Goal: Task Accomplishment & Management: Use online tool/utility

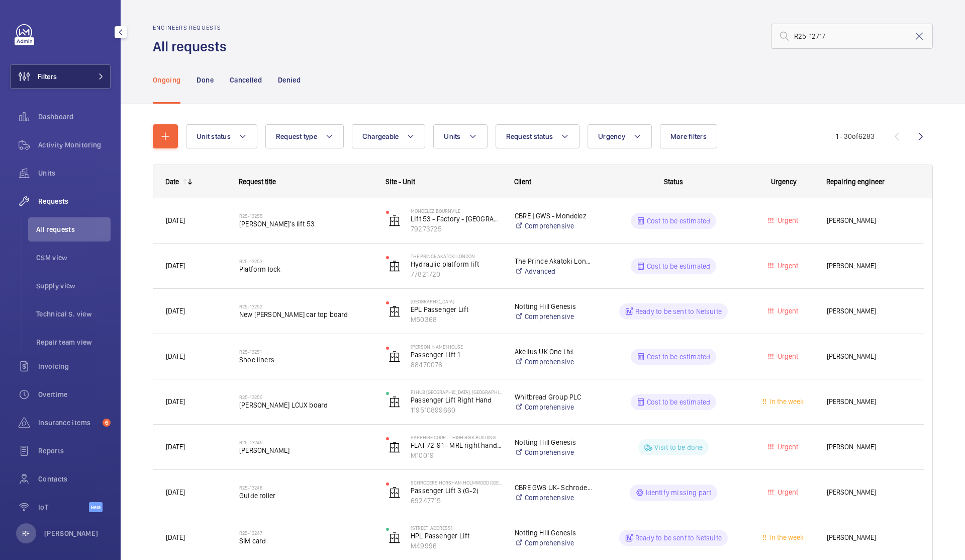
click at [92, 76] on span at bounding box center [98, 76] width 12 height 6
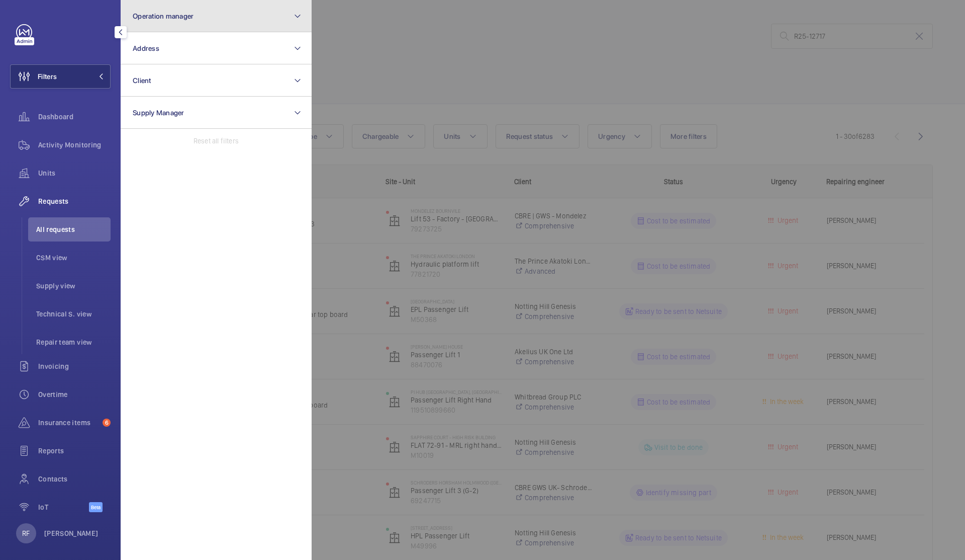
click at [200, 16] on button "Operation manager" at bounding box center [216, 16] width 191 height 32
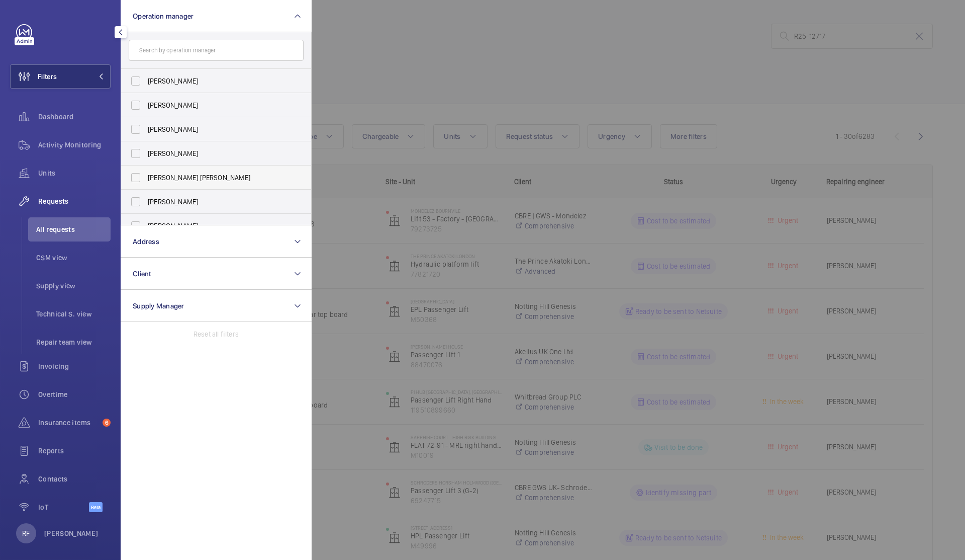
click at [176, 176] on span "[PERSON_NAME] [PERSON_NAME]" at bounding box center [217, 177] width 138 height 10
click at [146, 176] on input "[PERSON_NAME] [PERSON_NAME]" at bounding box center [136, 177] width 20 height 20
checkbox input "true"
click at [561, 40] on div at bounding box center [794, 280] width 965 height 560
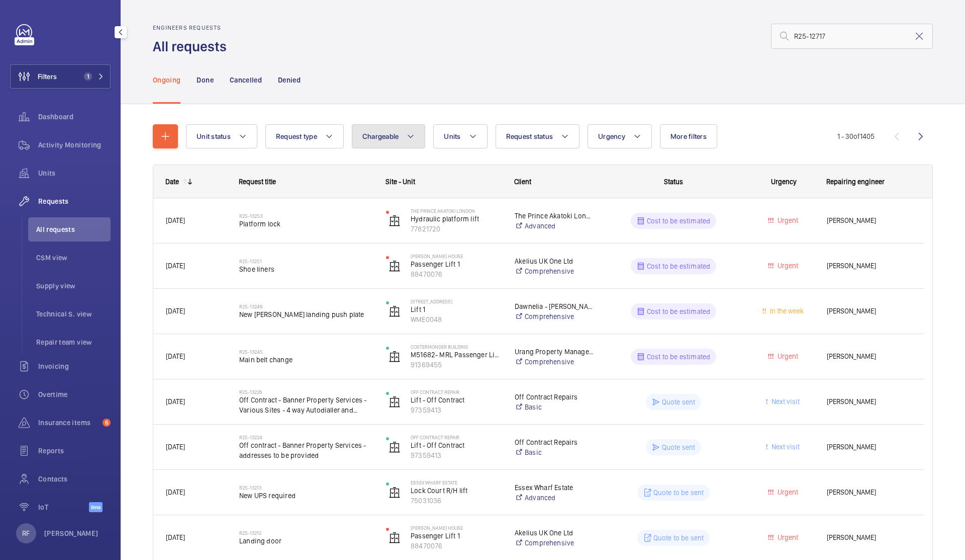
click at [399, 132] on button "Chargeable" at bounding box center [389, 136] width 74 height 24
click at [401, 177] on li "Chargeable" at bounding box center [447, 167] width 190 height 24
click at [375, 170] on mat-radio-button "Chargeable" at bounding box center [447, 167] width 181 height 20
radio input "true"
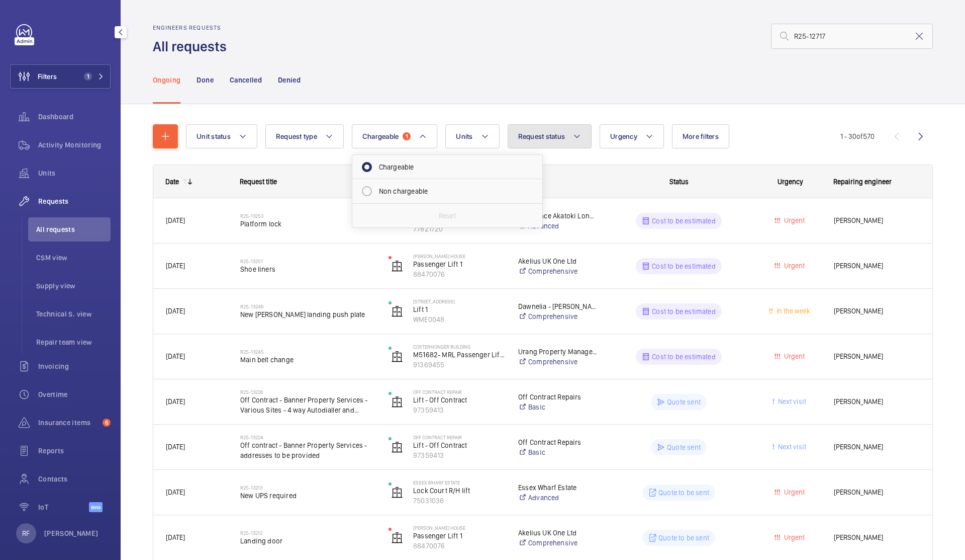
click at [545, 144] on button "Request status" at bounding box center [550, 136] width 84 height 24
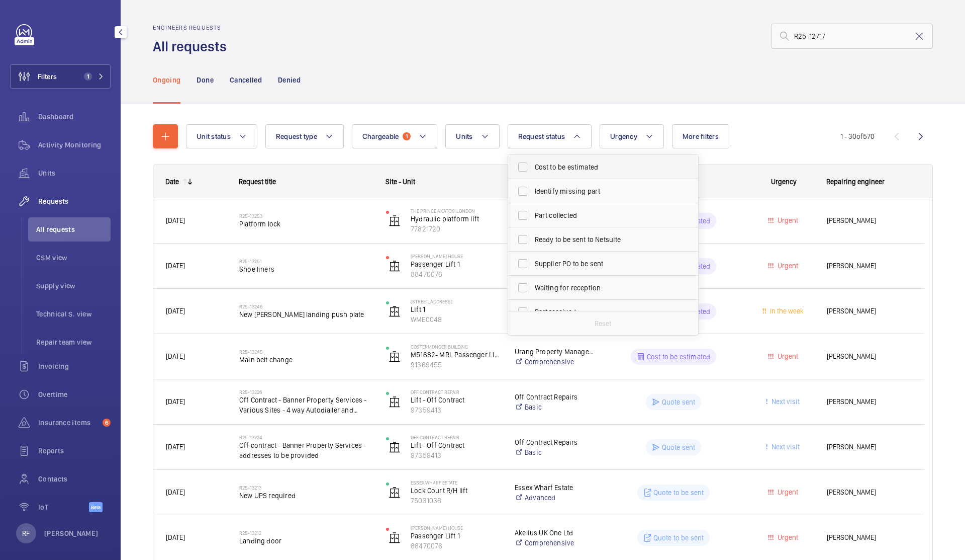
click at [549, 162] on span "Cost to be estimated" at bounding box center [604, 167] width 138 height 10
click at [533, 162] on input "Cost to be estimated" at bounding box center [523, 167] width 20 height 20
checkbox input "true"
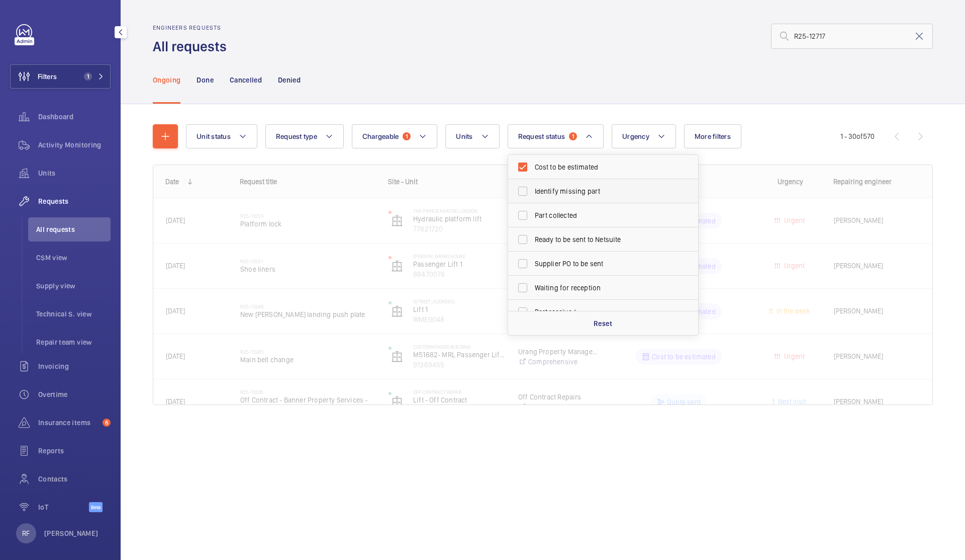
click at [558, 187] on span "Identify missing part" at bounding box center [604, 191] width 138 height 10
click at [533, 187] on input "Identify missing part" at bounding box center [523, 191] width 20 height 20
checkbox input "true"
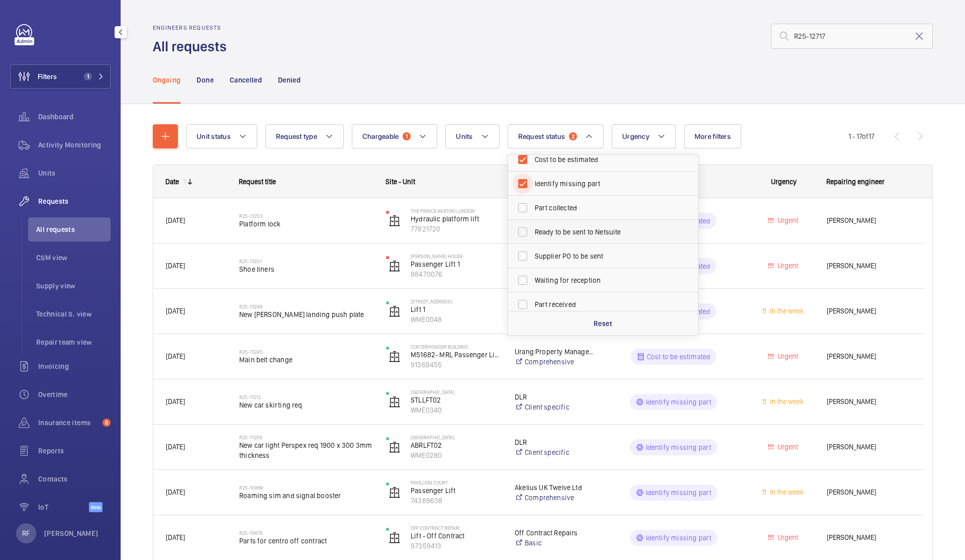
scroll to position [48, 0]
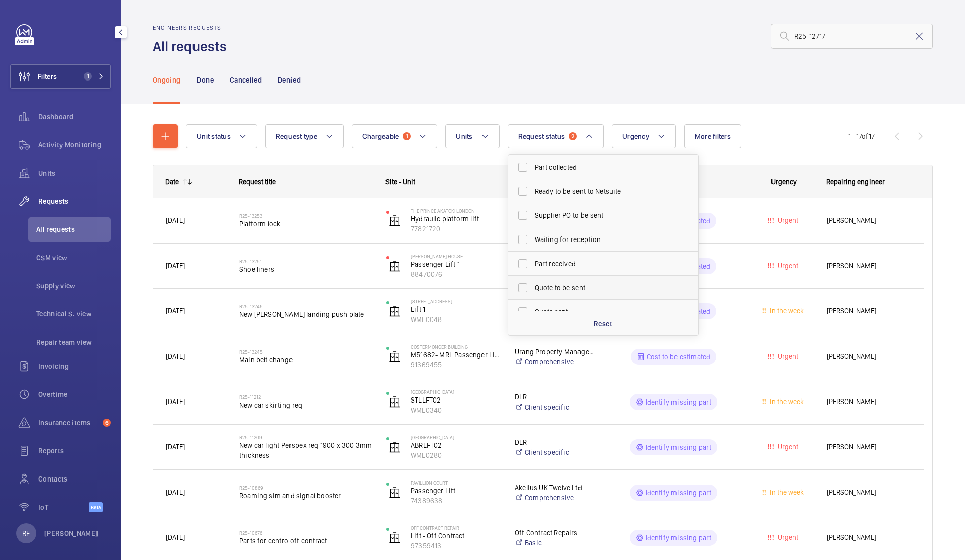
click at [569, 286] on span "Quote to be sent" at bounding box center [604, 288] width 138 height 10
click at [533, 286] on input "Quote to be sent" at bounding box center [523, 288] width 20 height 20
checkbox input "true"
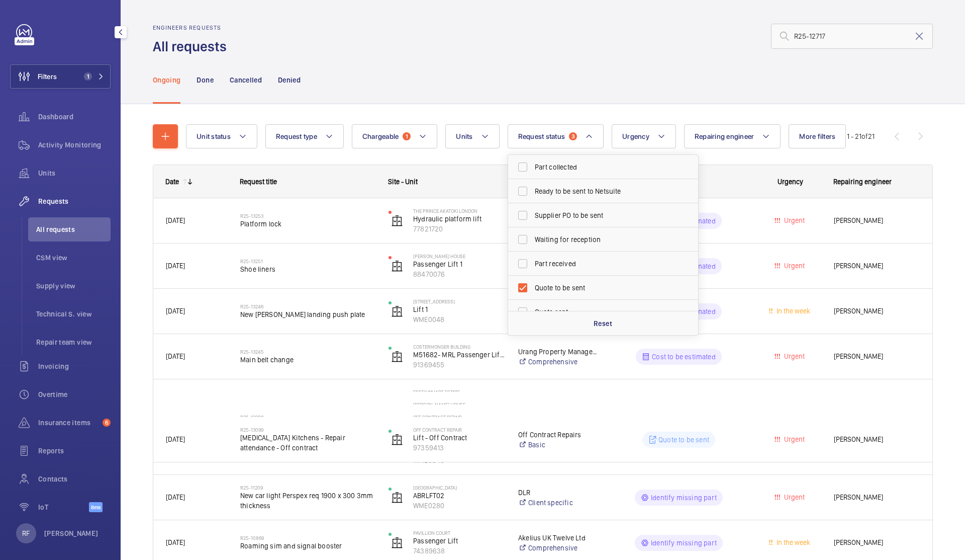
click at [615, 35] on div "R25-12717" at bounding box center [583, 36] width 700 height 24
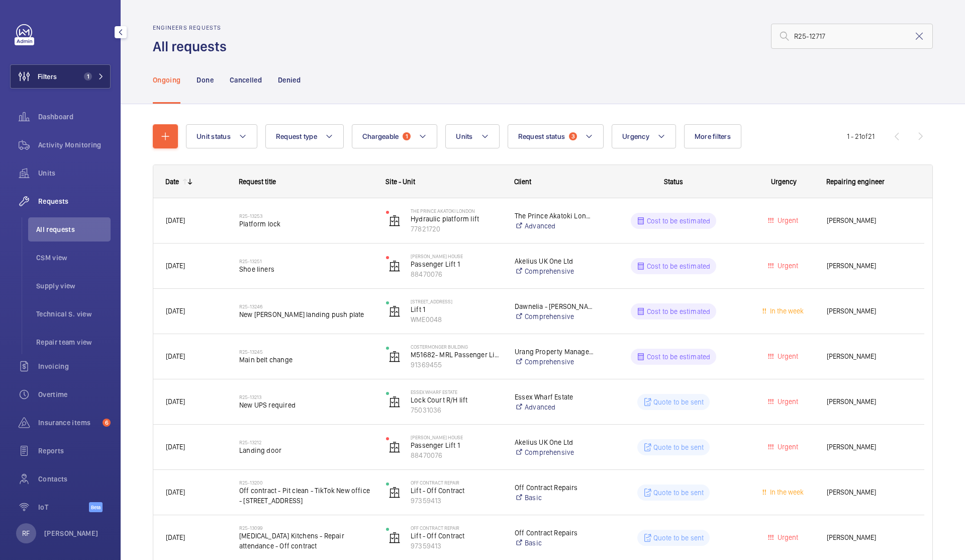
click at [84, 76] on span "1" at bounding box center [88, 76] width 8 height 8
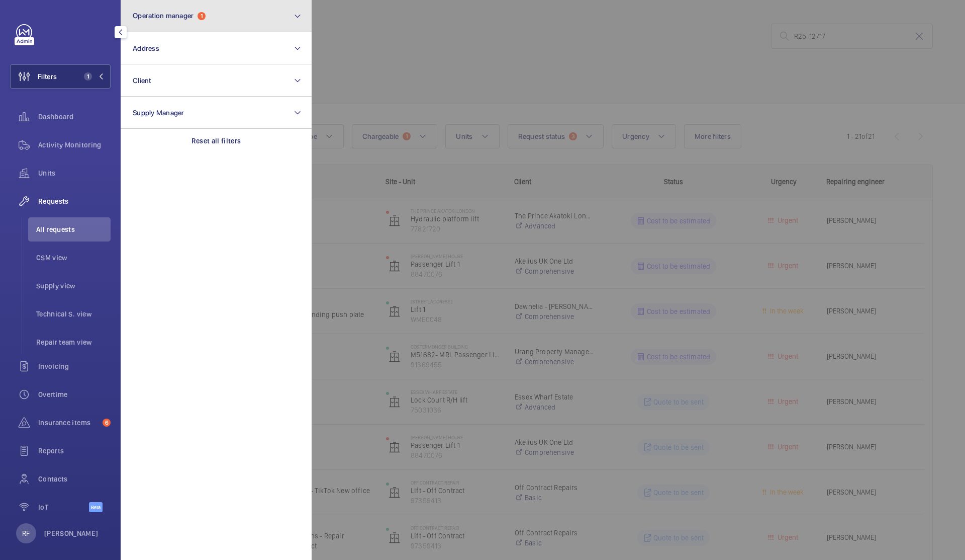
click at [222, 22] on button "Operation manager 1" at bounding box center [216, 16] width 191 height 32
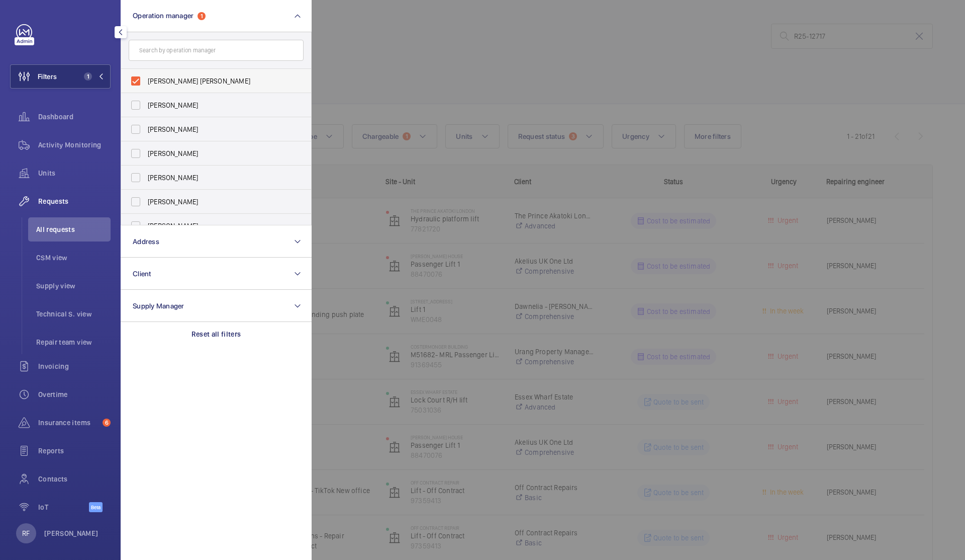
click at [179, 82] on span "[PERSON_NAME] [PERSON_NAME]" at bounding box center [217, 81] width 138 height 10
click at [146, 82] on input "[PERSON_NAME] [PERSON_NAME]" at bounding box center [136, 81] width 20 height 20
checkbox input "false"
click at [171, 126] on span "[PERSON_NAME]" at bounding box center [217, 129] width 138 height 10
click at [146, 126] on input "[PERSON_NAME]" at bounding box center [136, 129] width 20 height 20
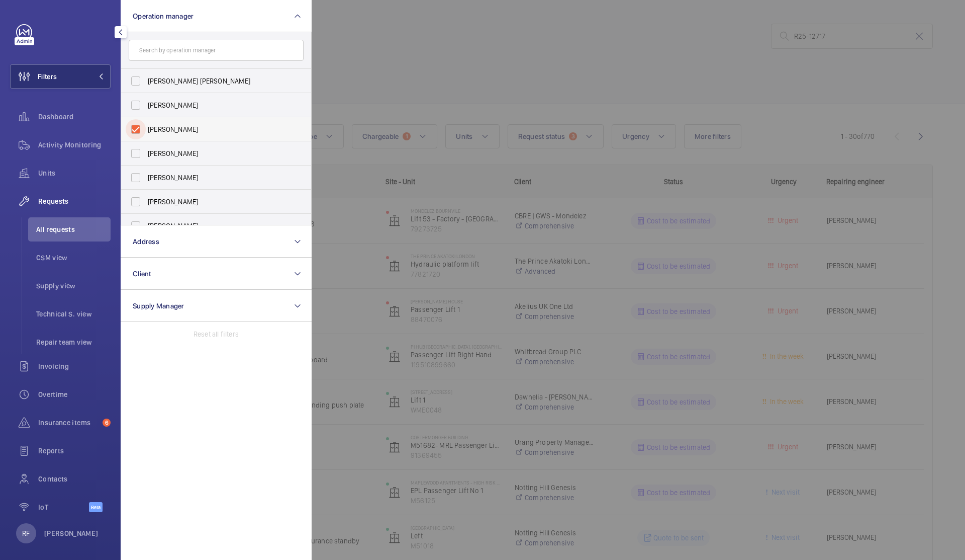
checkbox input "true"
click at [554, 52] on div at bounding box center [794, 280] width 965 height 560
